Goal: Task Accomplishment & Management: Use online tool/utility

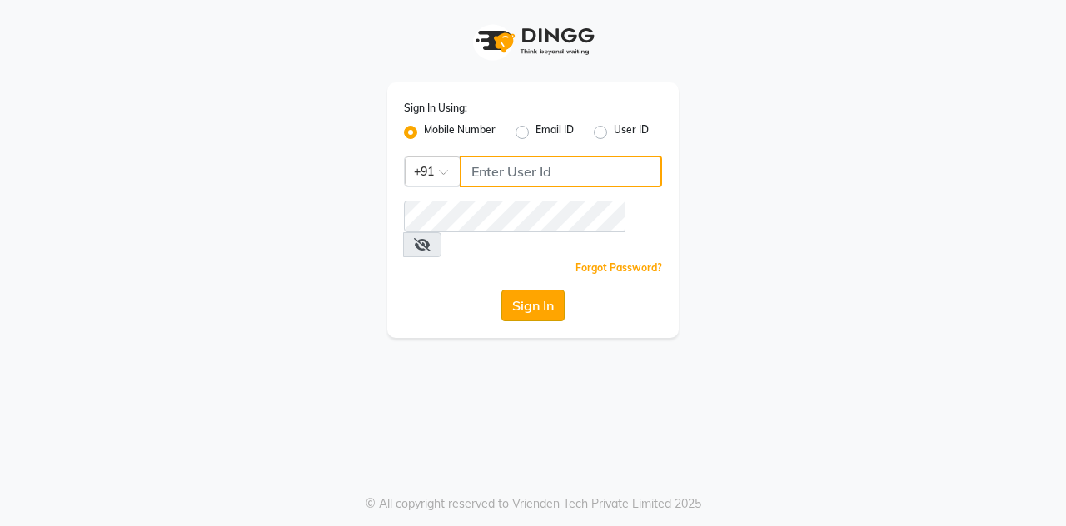
type input "7406301490"
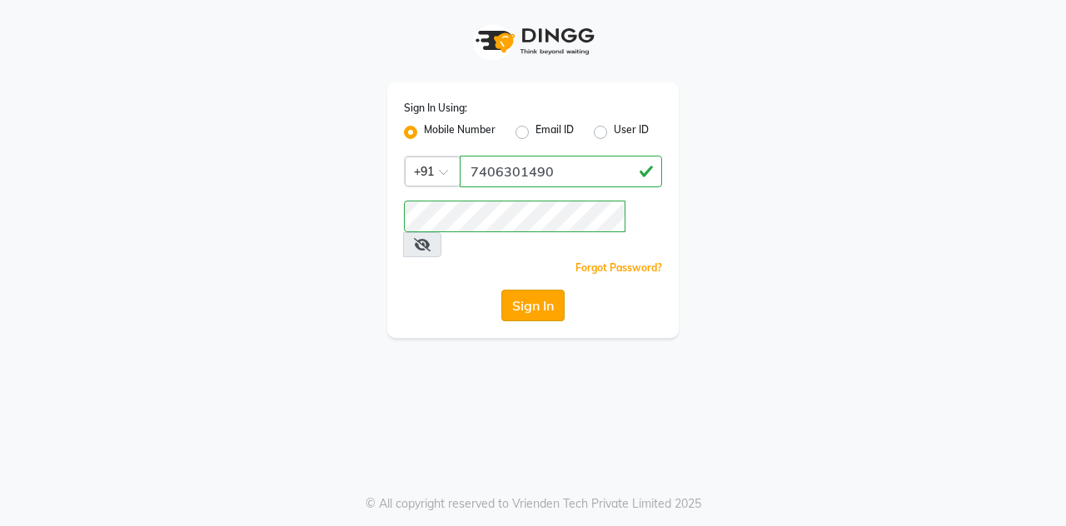
click at [540, 290] on button "Sign In" at bounding box center [532, 306] width 63 height 32
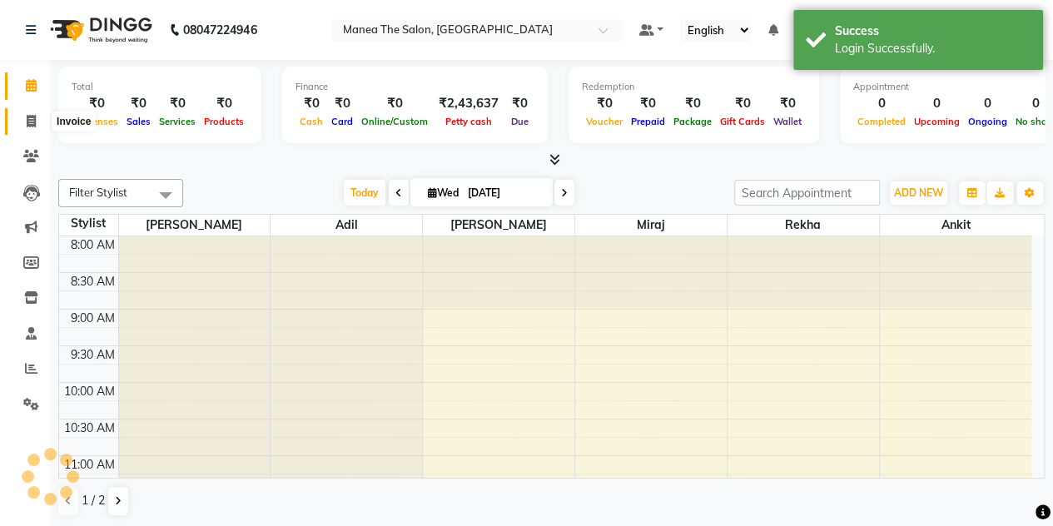
click at [30, 120] on icon at bounding box center [31, 121] width 9 height 12
select select "service"
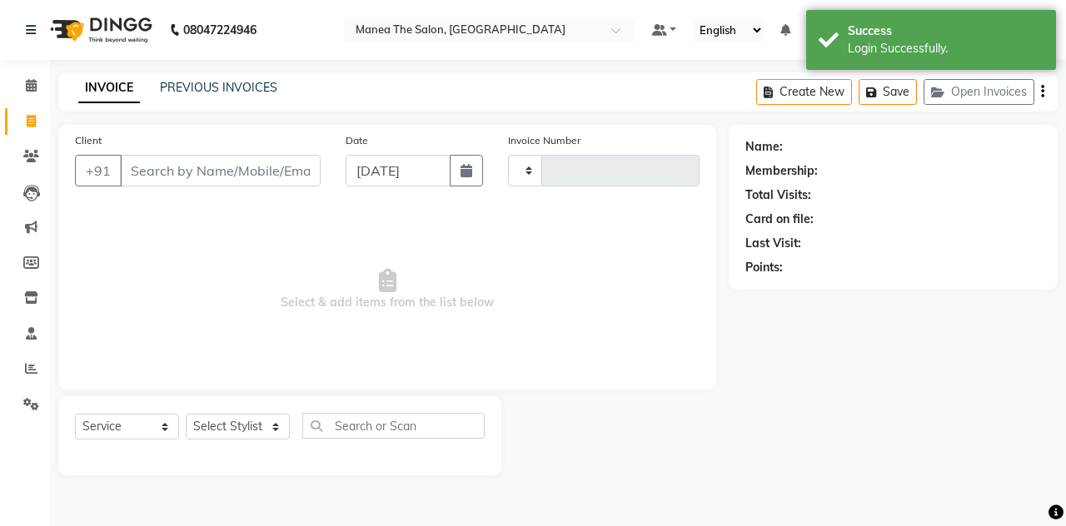
type input "1490"
select select "7688"
click at [178, 172] on input "Client" at bounding box center [220, 171] width 201 height 32
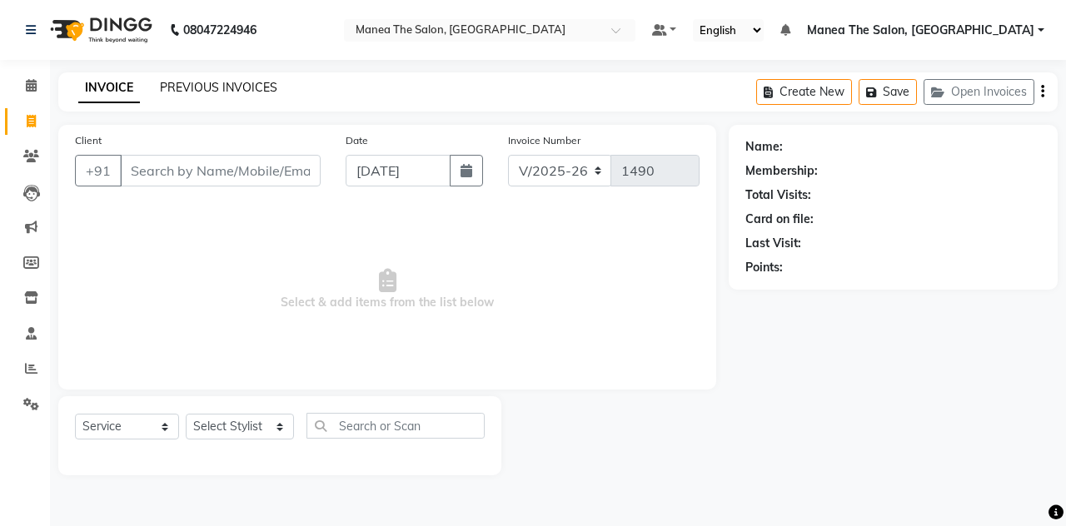
click at [258, 87] on link "PREVIOUS INVOICES" at bounding box center [218, 87] width 117 height 15
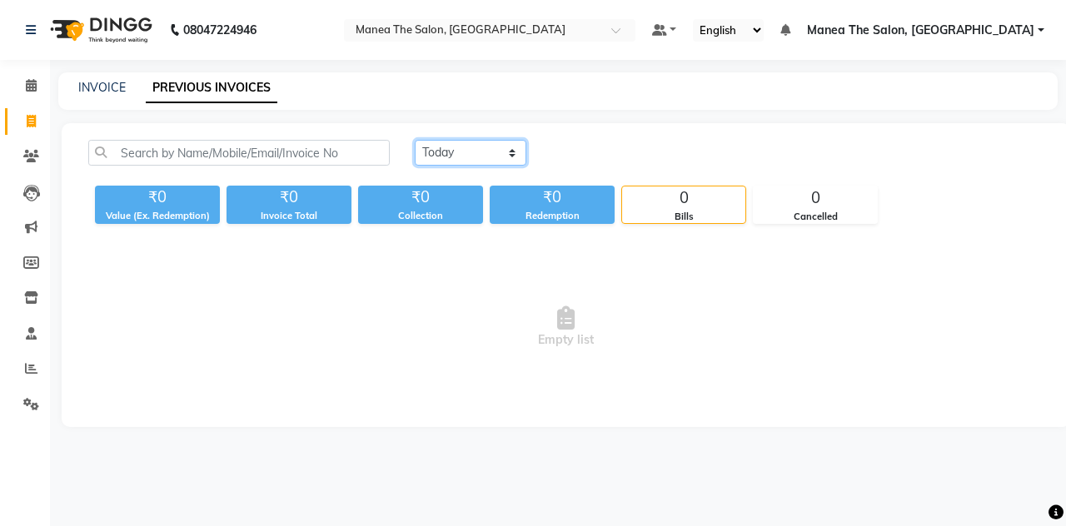
click at [518, 151] on select "[DATE] [DATE] Custom Range" at bounding box center [471, 153] width 112 height 26
select select "[DATE]"
click at [415, 140] on select "[DATE] [DATE] Custom Range" at bounding box center [471, 153] width 112 height 26
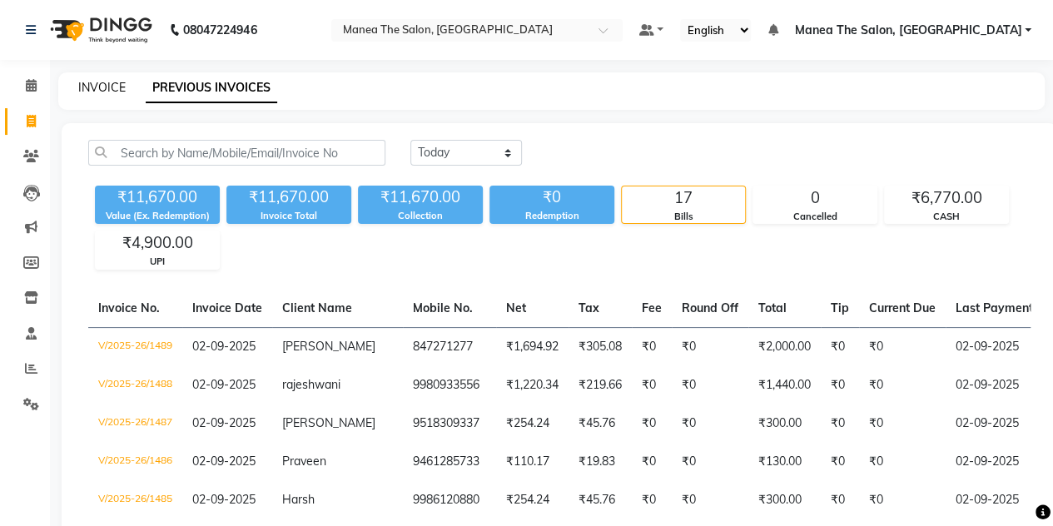
click at [111, 88] on link "INVOICE" at bounding box center [101, 87] width 47 height 15
select select "service"
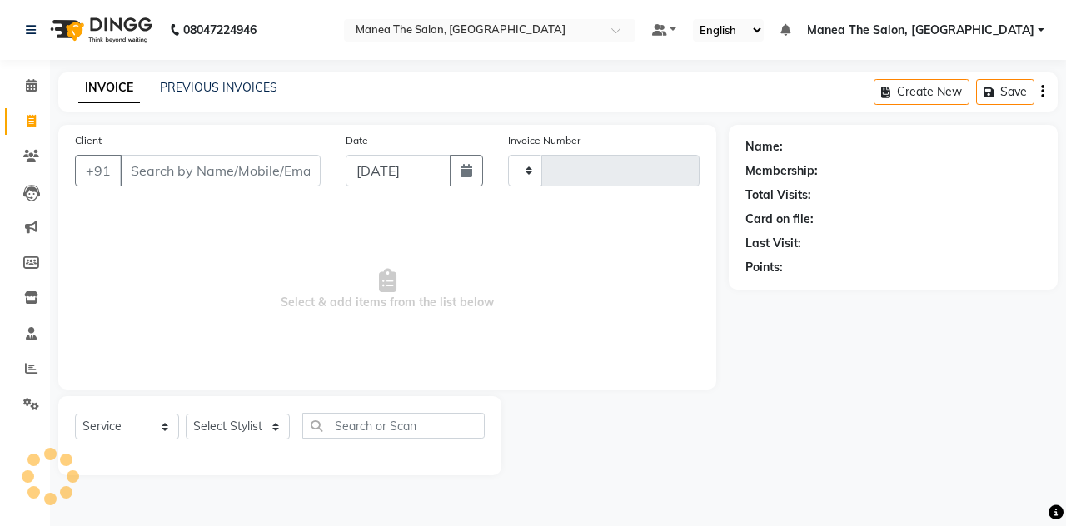
type input "1490"
select select "7688"
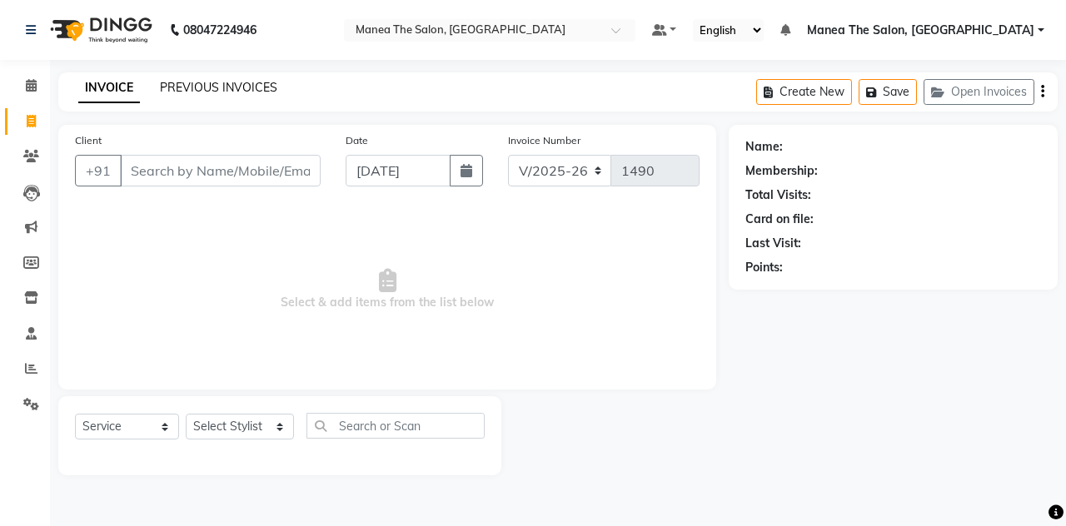
click at [205, 88] on link "PREVIOUS INVOICES" at bounding box center [218, 87] width 117 height 15
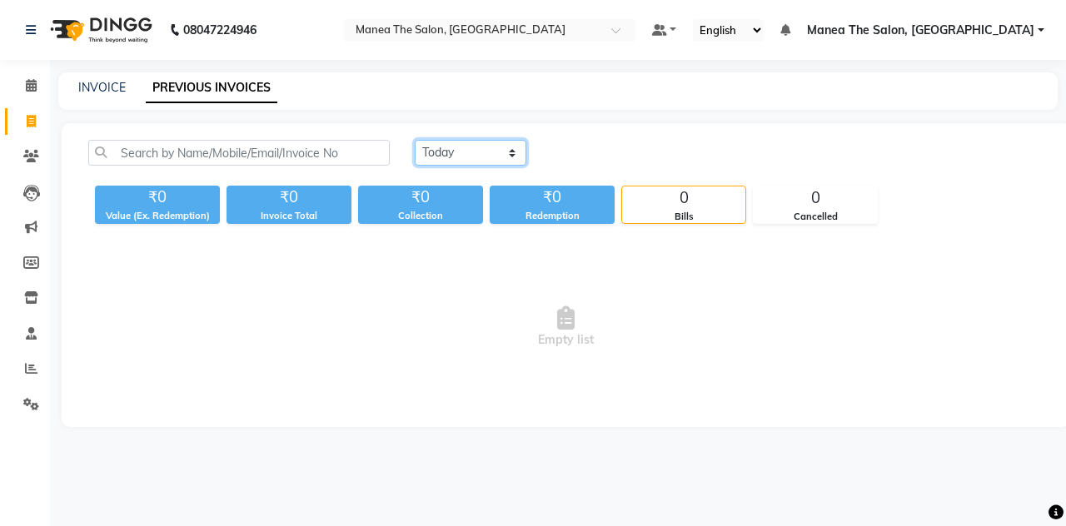
click at [516, 154] on select "[DATE] [DATE] Custom Range" at bounding box center [471, 153] width 112 height 26
select select "[DATE]"
click at [415, 140] on select "[DATE] [DATE] Custom Range" at bounding box center [471, 153] width 112 height 26
